Goal: Find specific page/section: Find specific page/section

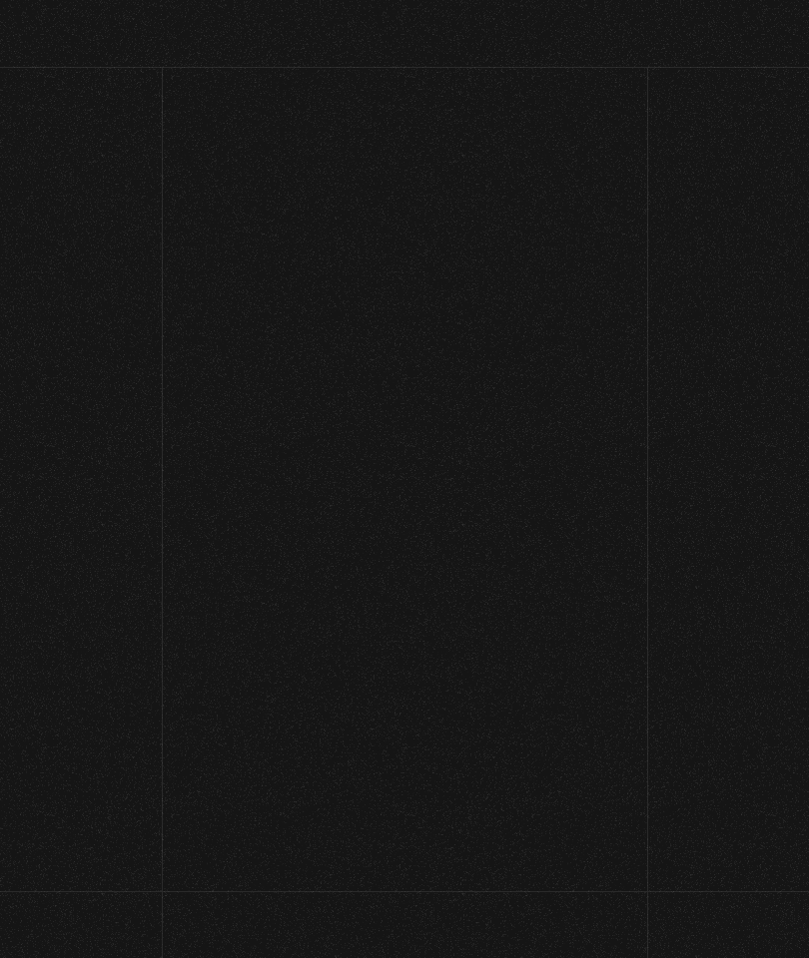
scroll to position [228, 0]
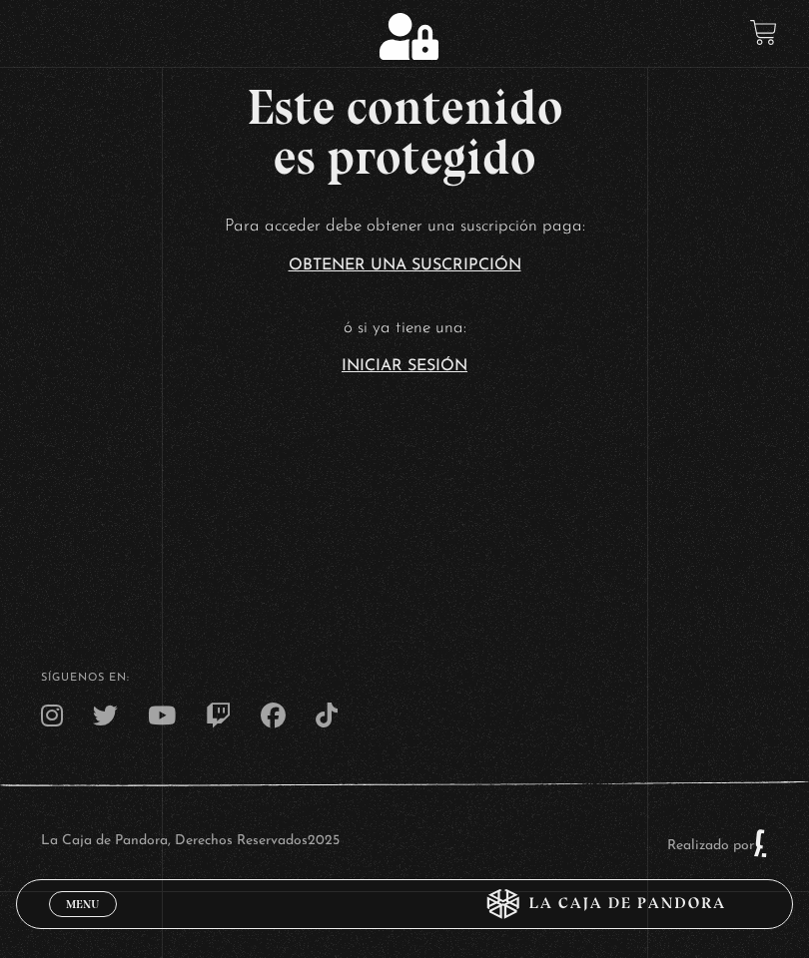
click at [386, 374] on link "Iniciar Sesión" at bounding box center [404, 366] width 126 height 16
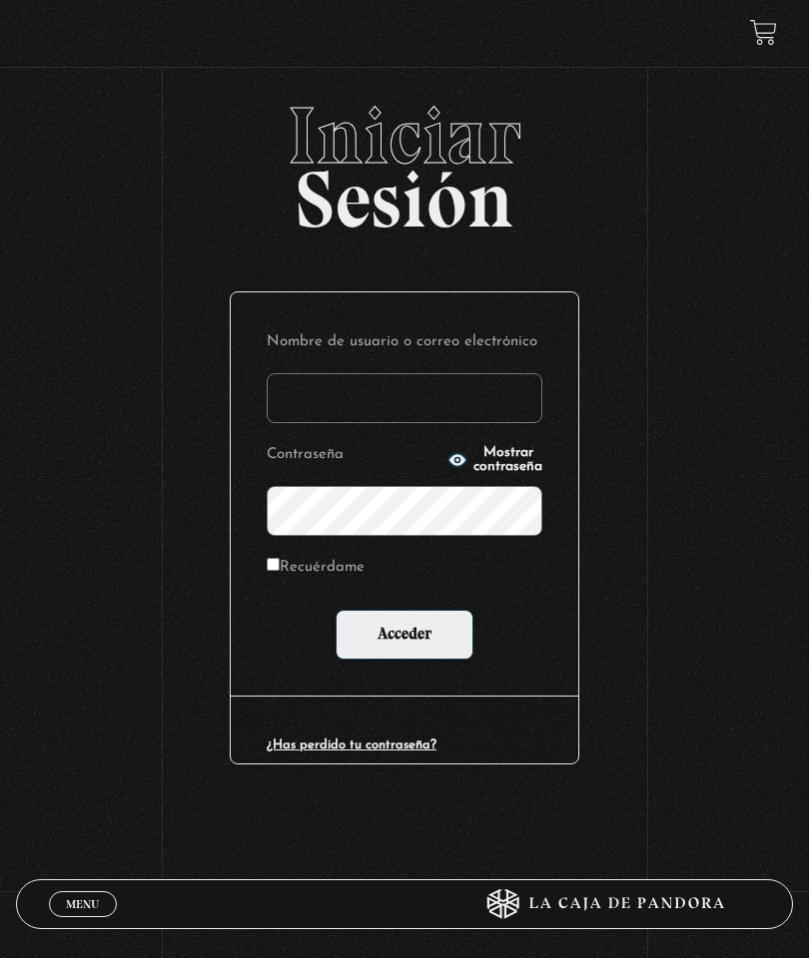
type input "[EMAIL_ADDRESS][DOMAIN_NAME]"
click at [427, 645] on input "Acceder" at bounding box center [404, 635] width 138 height 50
